Goal: Use online tool/utility: Utilize a website feature to perform a specific function

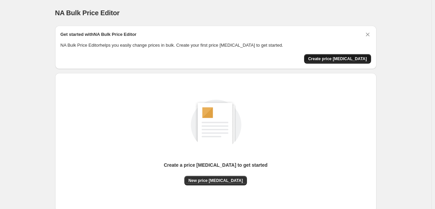
click at [341, 60] on span "Create price change job" at bounding box center [337, 58] width 59 height 5
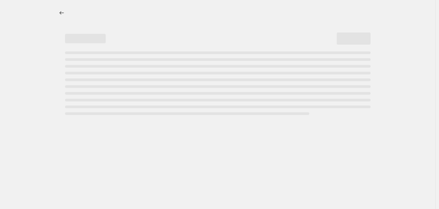
select select "percentage"
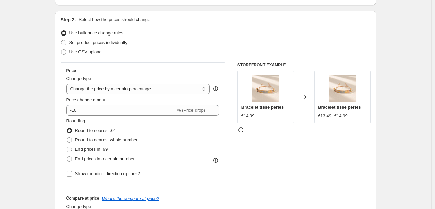
scroll to position [65, 0]
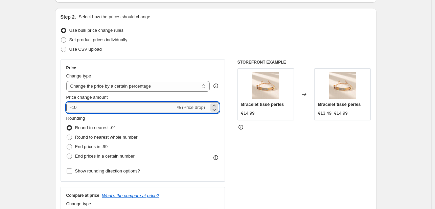
click at [85, 107] on input "-10" at bounding box center [120, 107] width 109 height 11
type input "-1"
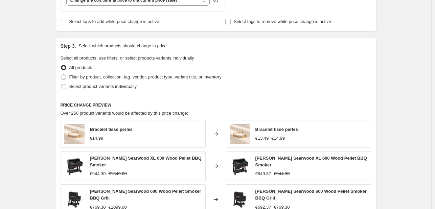
scroll to position [283, 0]
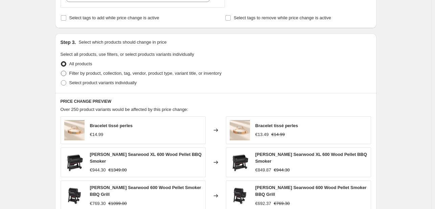
type input "-30"
click at [64, 73] on span at bounding box center [63, 73] width 5 height 5
click at [61, 71] on input "Filter by product, collection, tag, vendor, product type, variant title, or inv…" at bounding box center [61, 71] width 0 height 0
radio input "true"
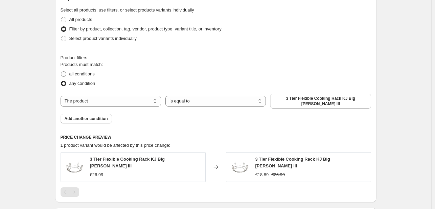
scroll to position [327, 0]
click at [313, 98] on span "3 Tier Flexible Cooking Rack KJ Big Joe III" at bounding box center [321, 100] width 92 height 11
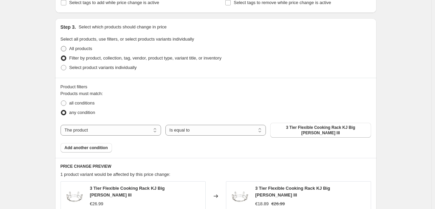
scroll to position [298, 0]
click at [63, 47] on span at bounding box center [63, 48] width 5 height 5
click at [61, 46] on input "All products" at bounding box center [61, 46] width 0 height 0
radio input "true"
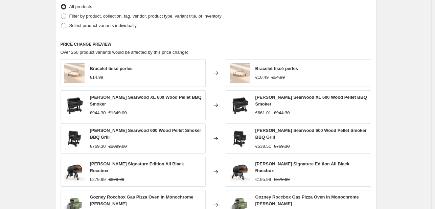
scroll to position [336, 0]
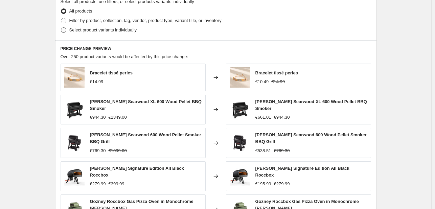
click at [95, 29] on span "Select product variants individually" at bounding box center [102, 29] width 67 height 5
click at [61, 28] on input "Select product variants individually" at bounding box center [61, 27] width 0 height 0
radio input "true"
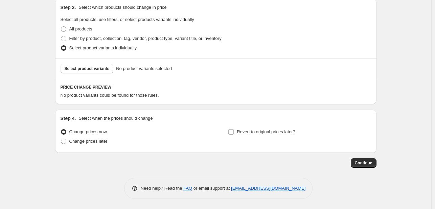
scroll to position [318, 0]
click at [88, 70] on span "Select product variants" at bounding box center [87, 68] width 45 height 5
click at [86, 68] on span "Select product variants" at bounding box center [87, 68] width 45 height 5
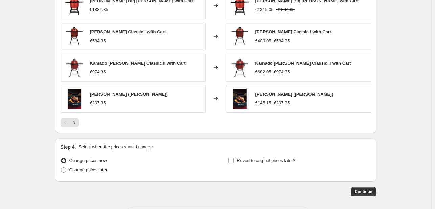
scroll to position [488, 0]
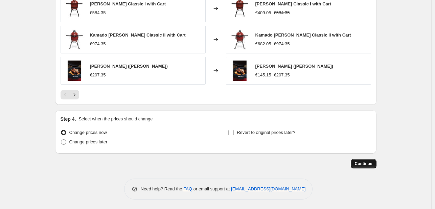
click at [368, 162] on span "Continue" at bounding box center [364, 163] width 18 height 5
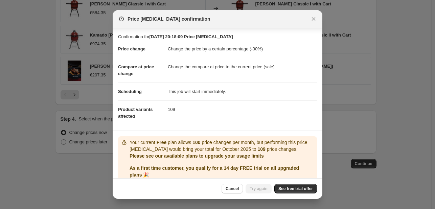
scroll to position [27, 0]
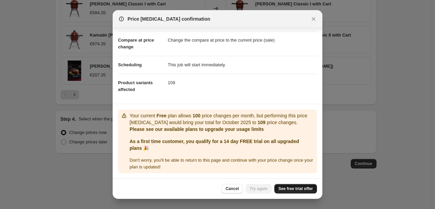
click at [286, 190] on span "See free trial offer" at bounding box center [296, 188] width 35 height 5
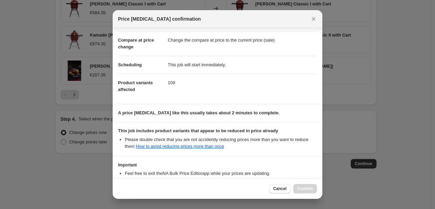
scroll to position [75, 0]
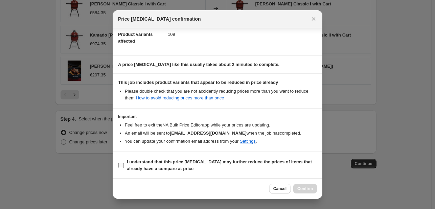
click at [122, 164] on input "I understand that this price change job may further reduce the prices of items …" at bounding box center [121, 165] width 5 height 5
checkbox input "true"
click at [302, 190] on span "Confirm" at bounding box center [306, 188] width 16 height 5
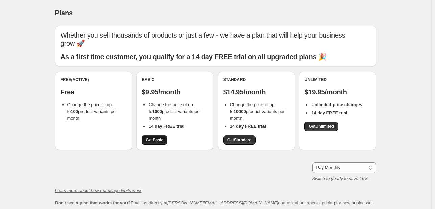
click at [164, 143] on span "Get Basic" at bounding box center [155, 139] width 18 height 5
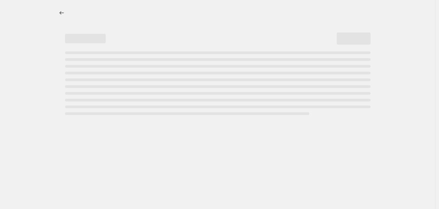
select select "percentage"
